Goal: Navigation & Orientation: Go to known website

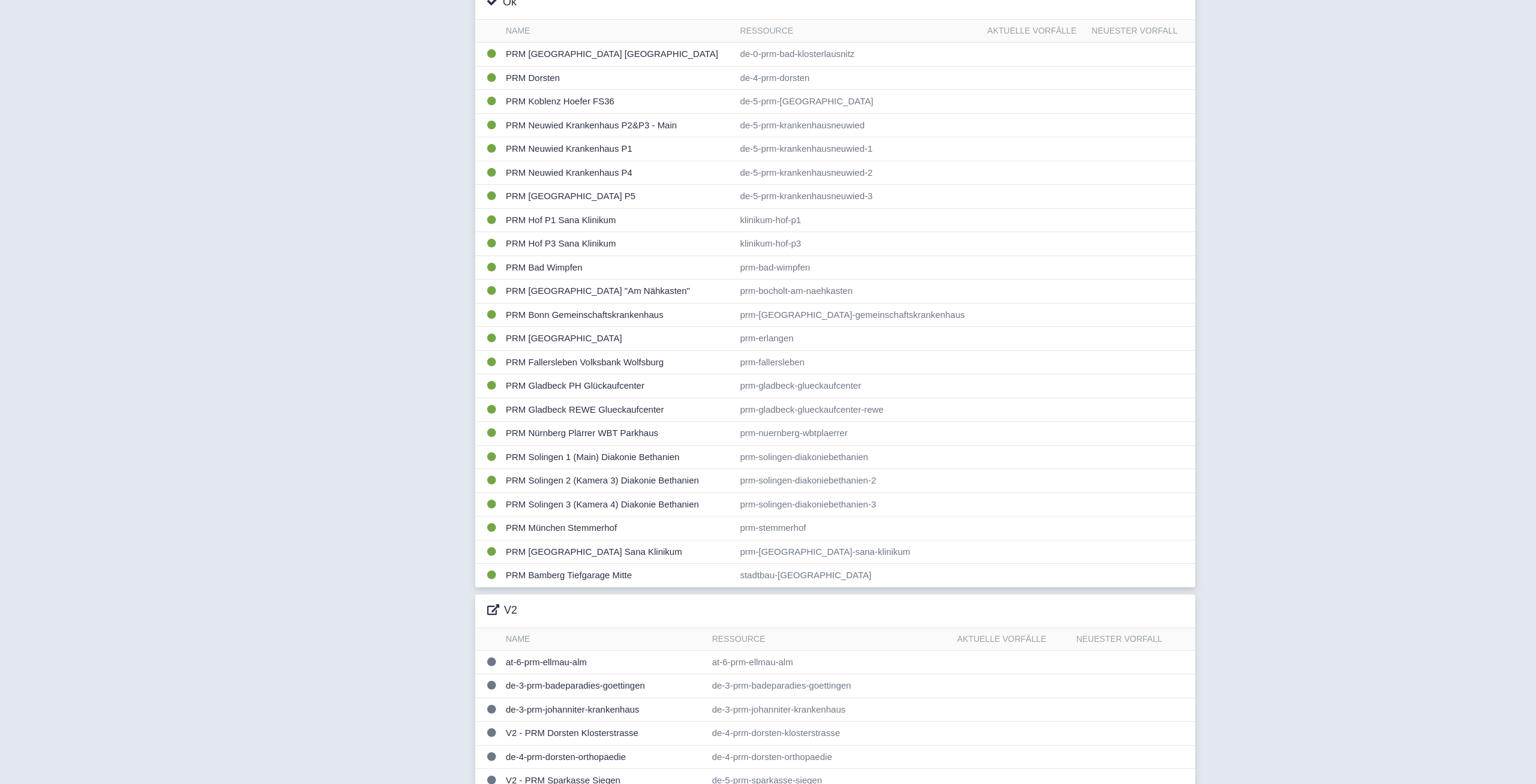
scroll to position [223, 0]
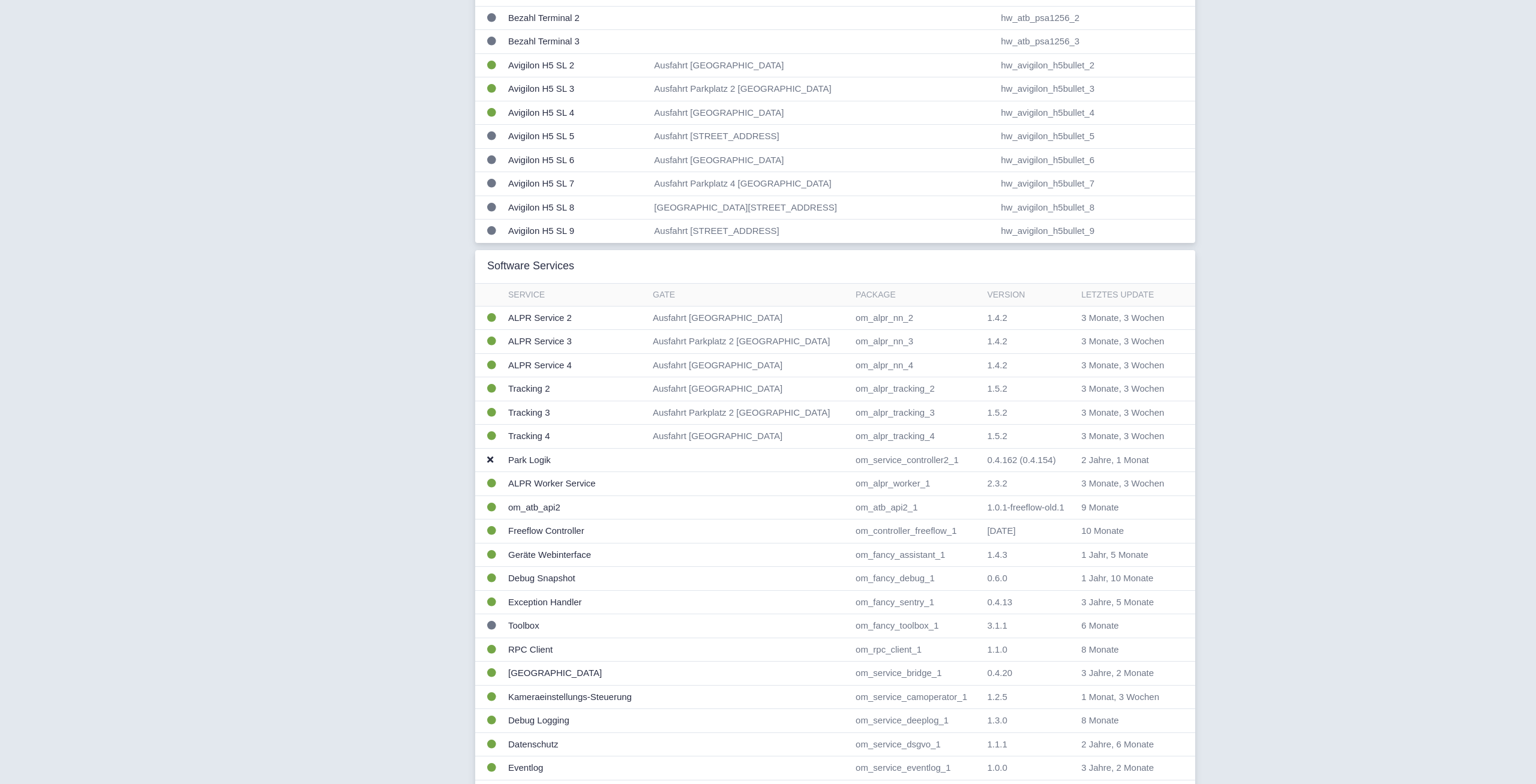
scroll to position [436, 0]
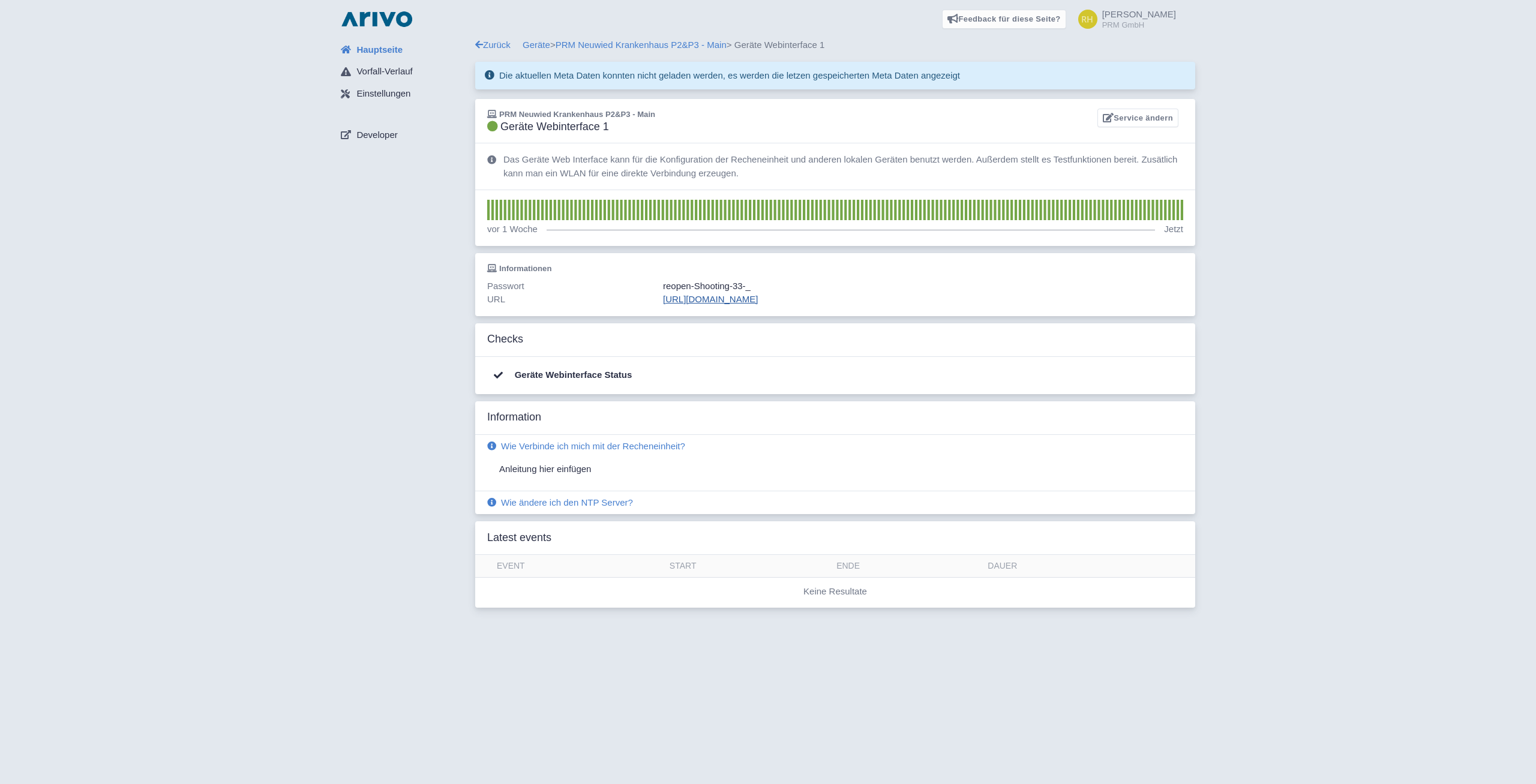
click at [689, 295] on link "[URL][DOMAIN_NAME]" at bounding box center [710, 299] width 95 height 10
